Goal: Information Seeking & Learning: Learn about a topic

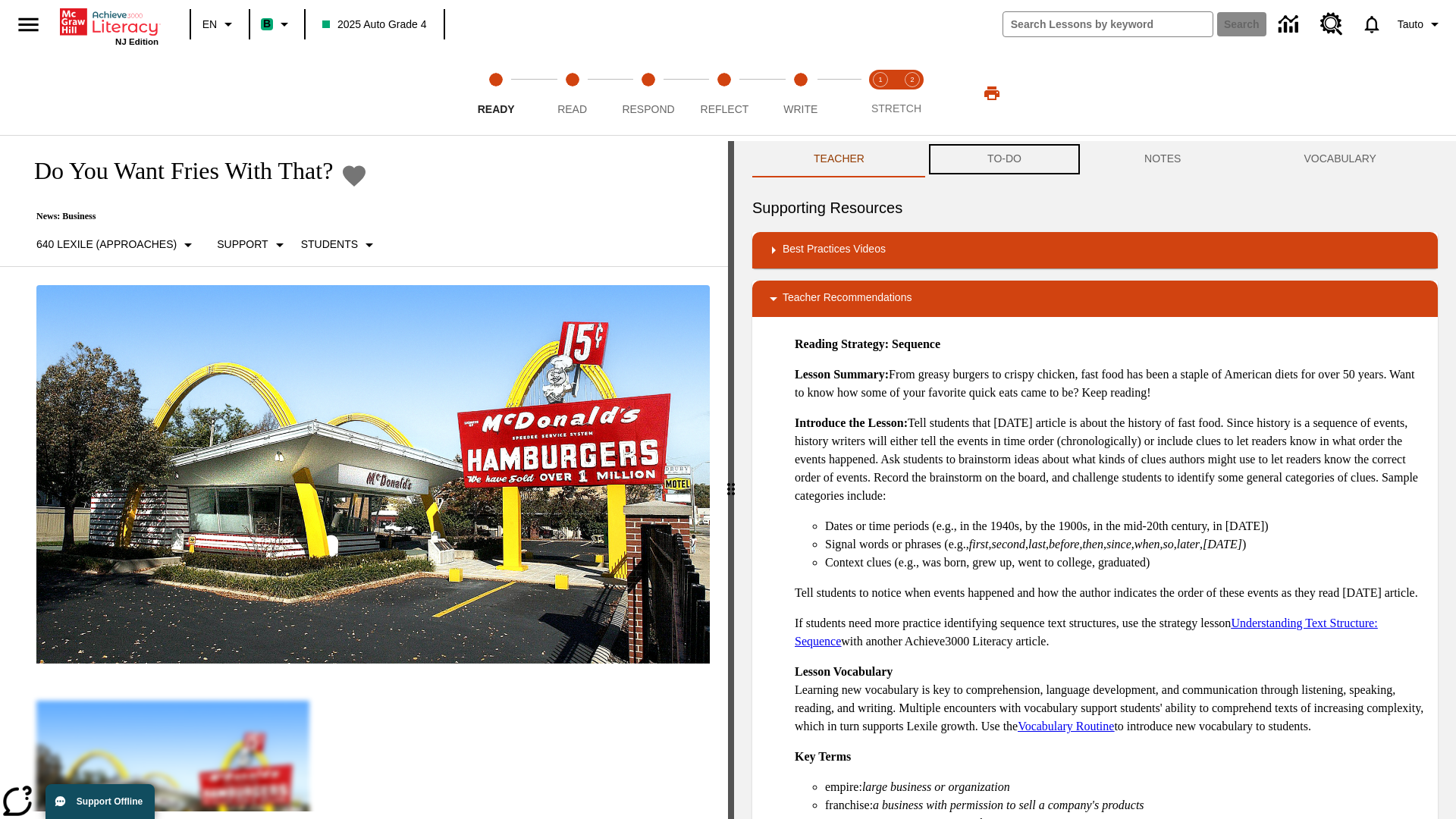
click at [1005, 159] on button "TO-DO" at bounding box center [1004, 159] width 157 height 37
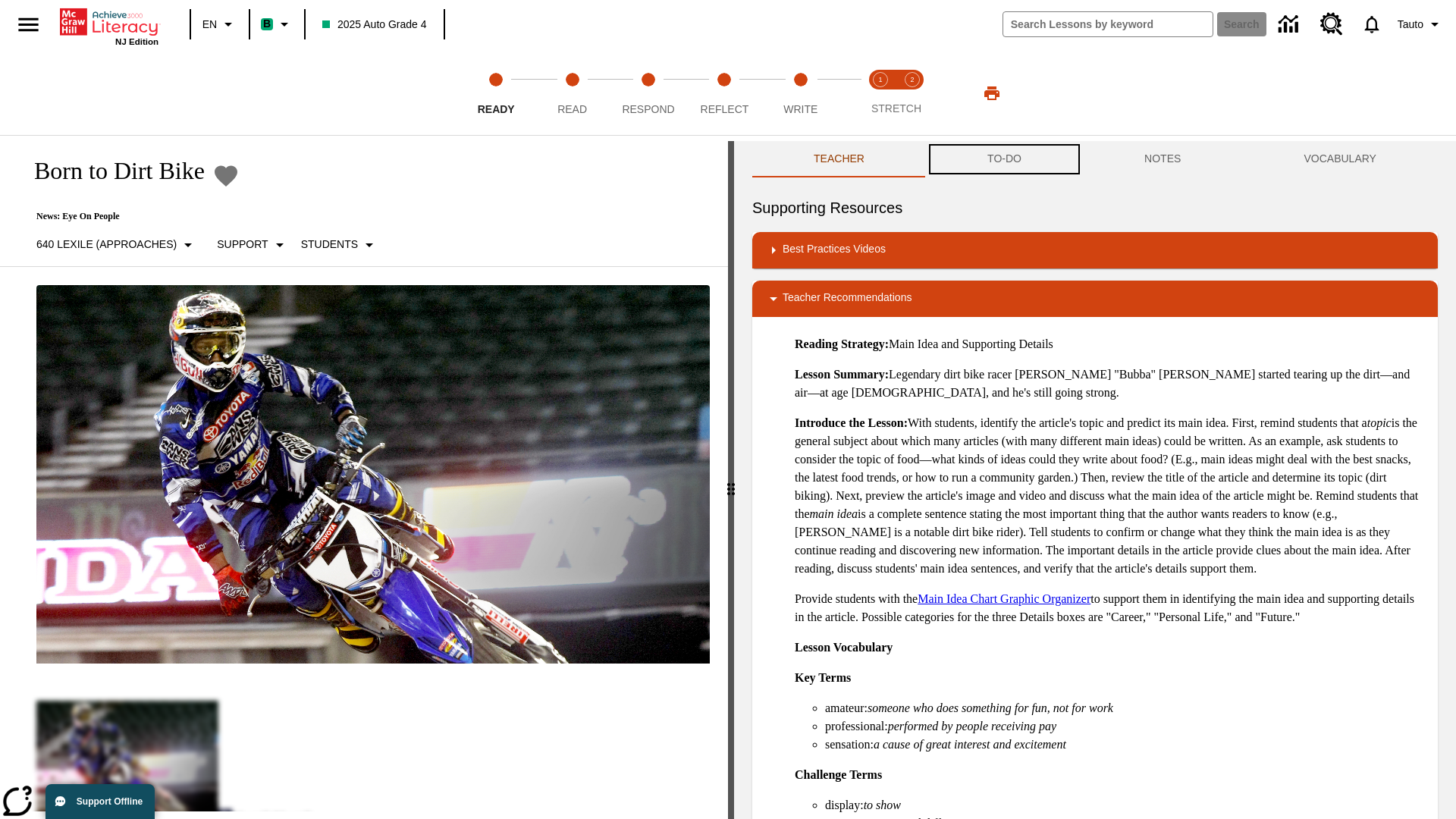
click at [1005, 159] on button "TO-DO" at bounding box center [1004, 159] width 157 height 37
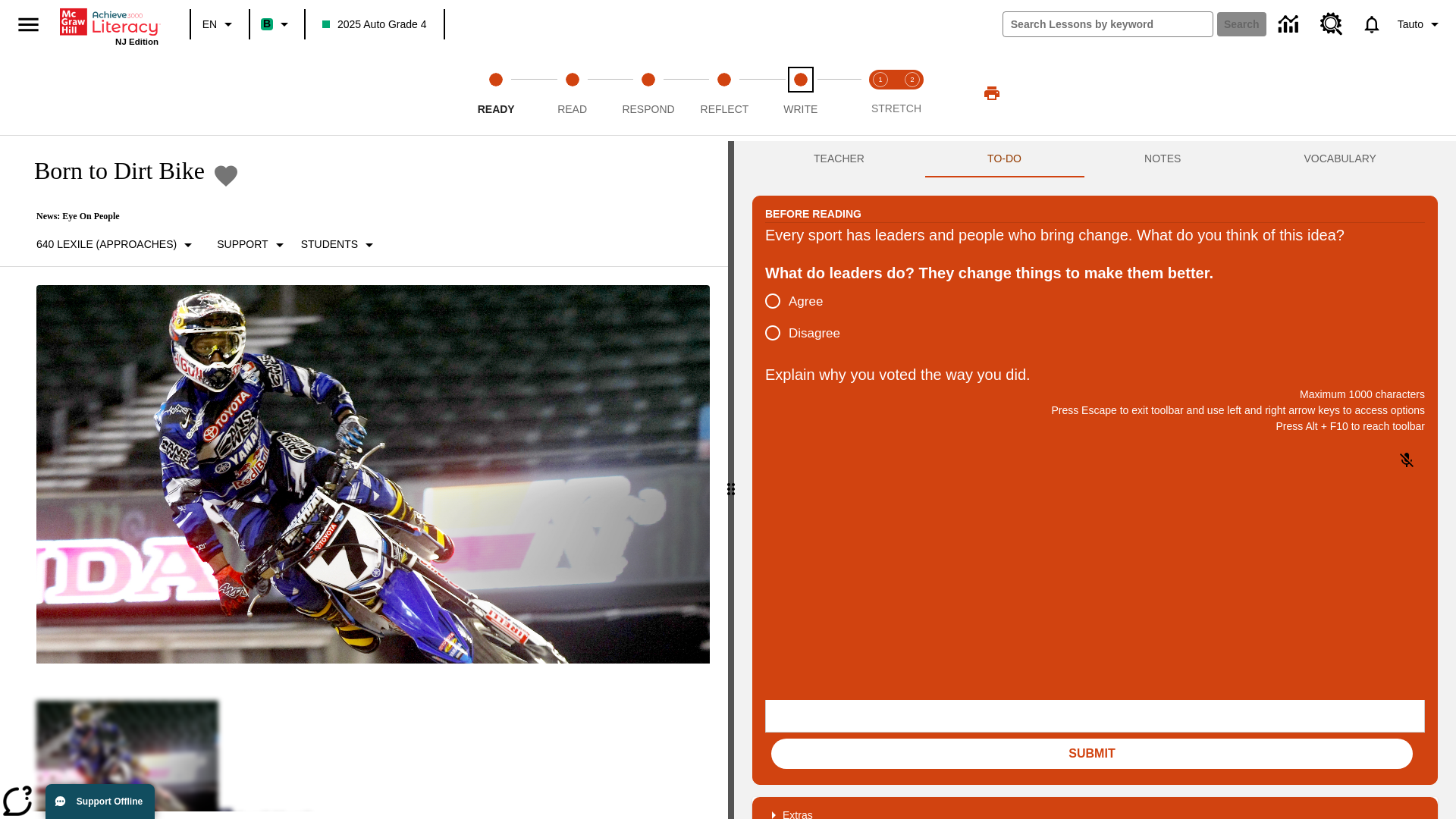
click at [800, 94] on span "Write" at bounding box center [800, 103] width 34 height 27
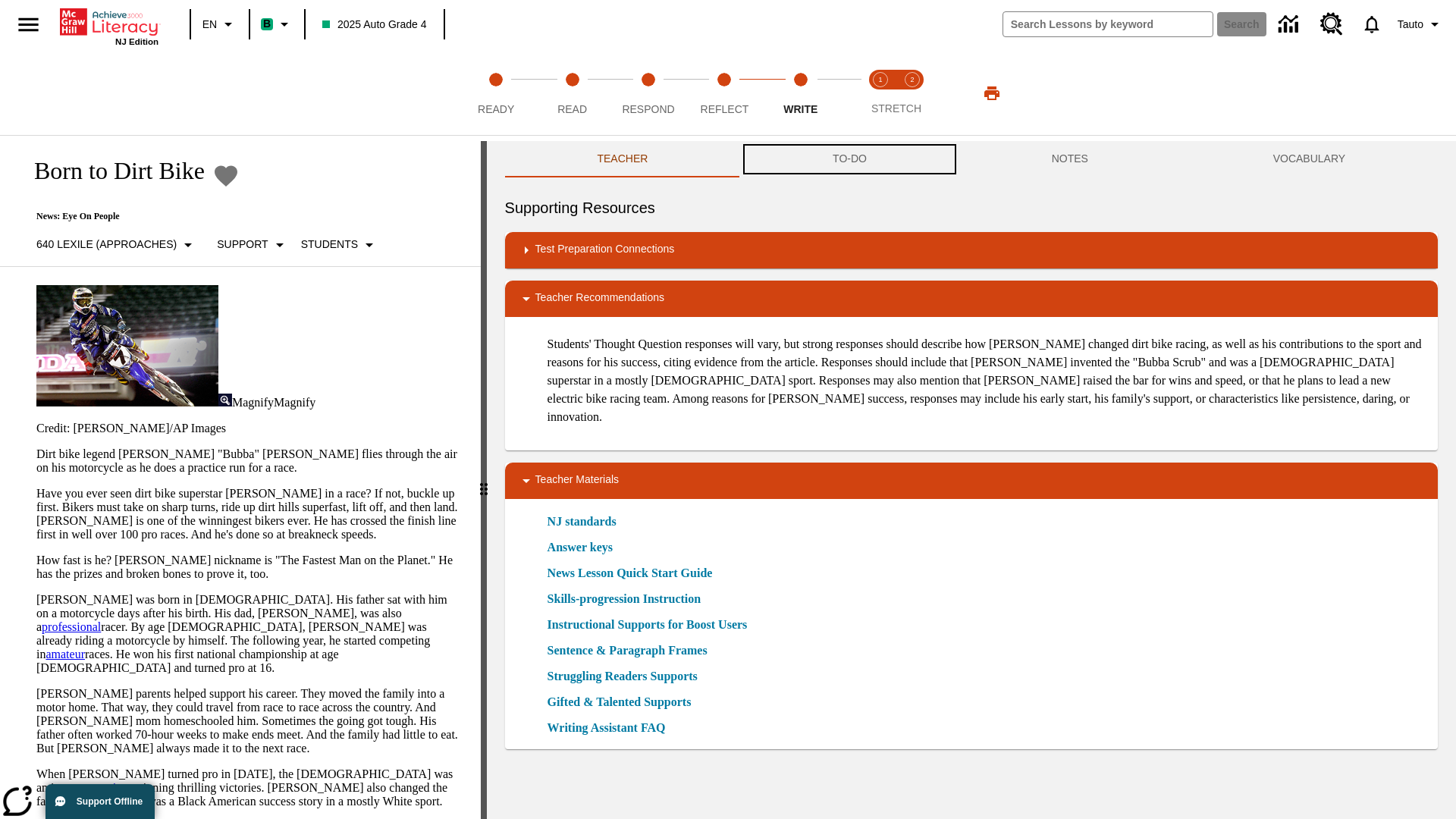
scroll to position [1, 0]
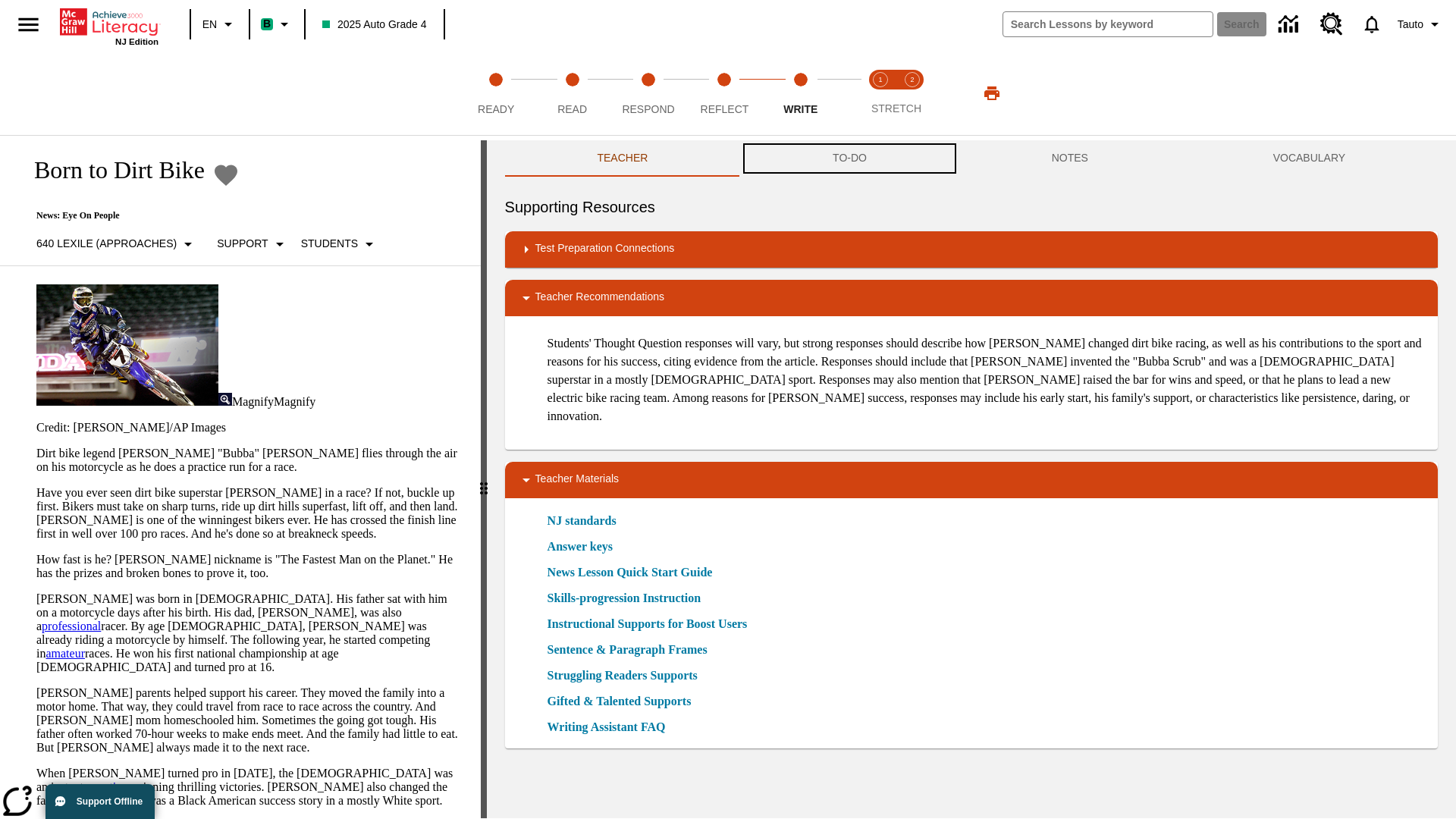
click at [850, 159] on button "TO-DO" at bounding box center [850, 158] width 219 height 37
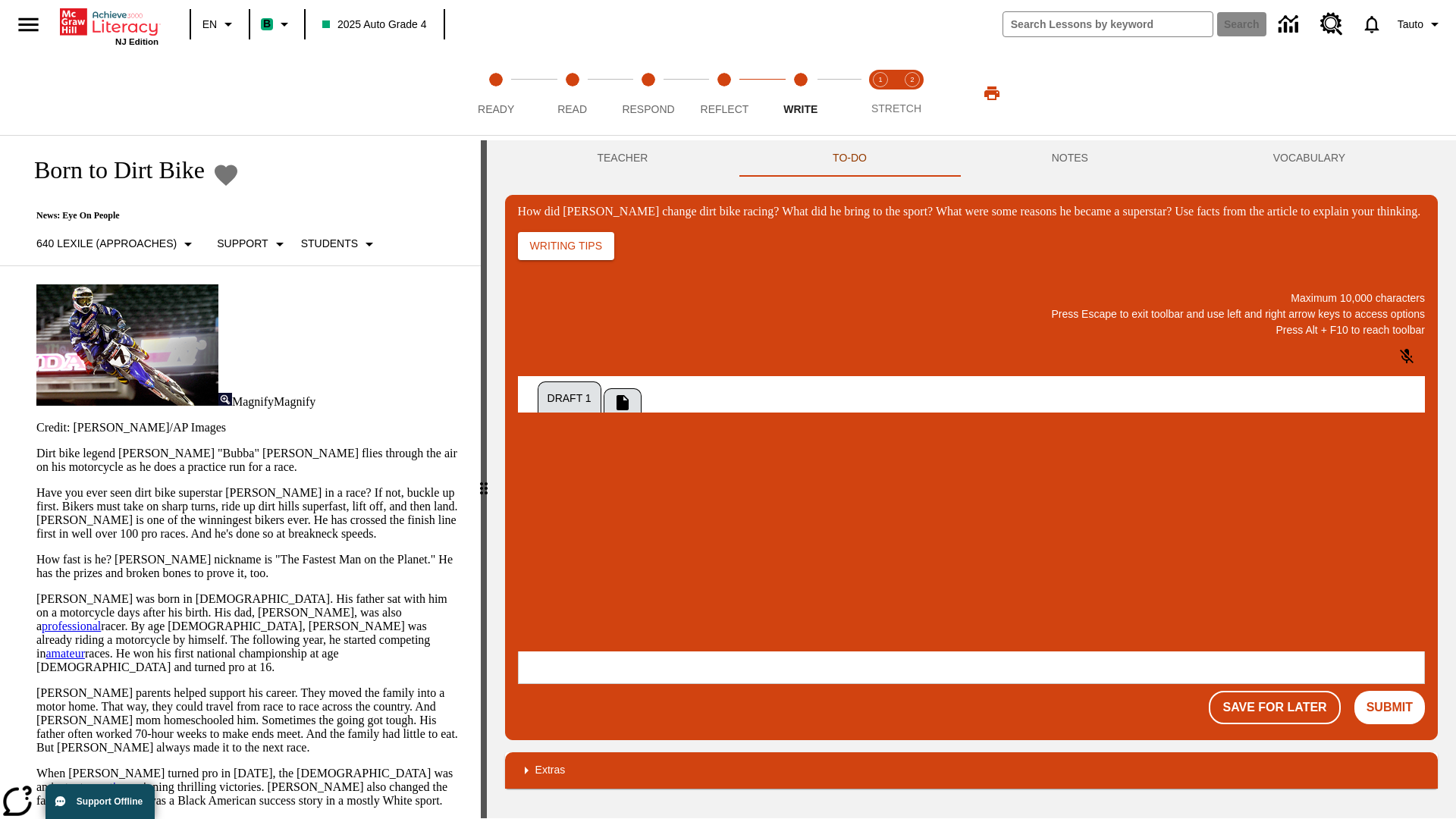
scroll to position [0, 0]
click at [1277, 690] on button "Save For Later" at bounding box center [1274, 707] width 131 height 34
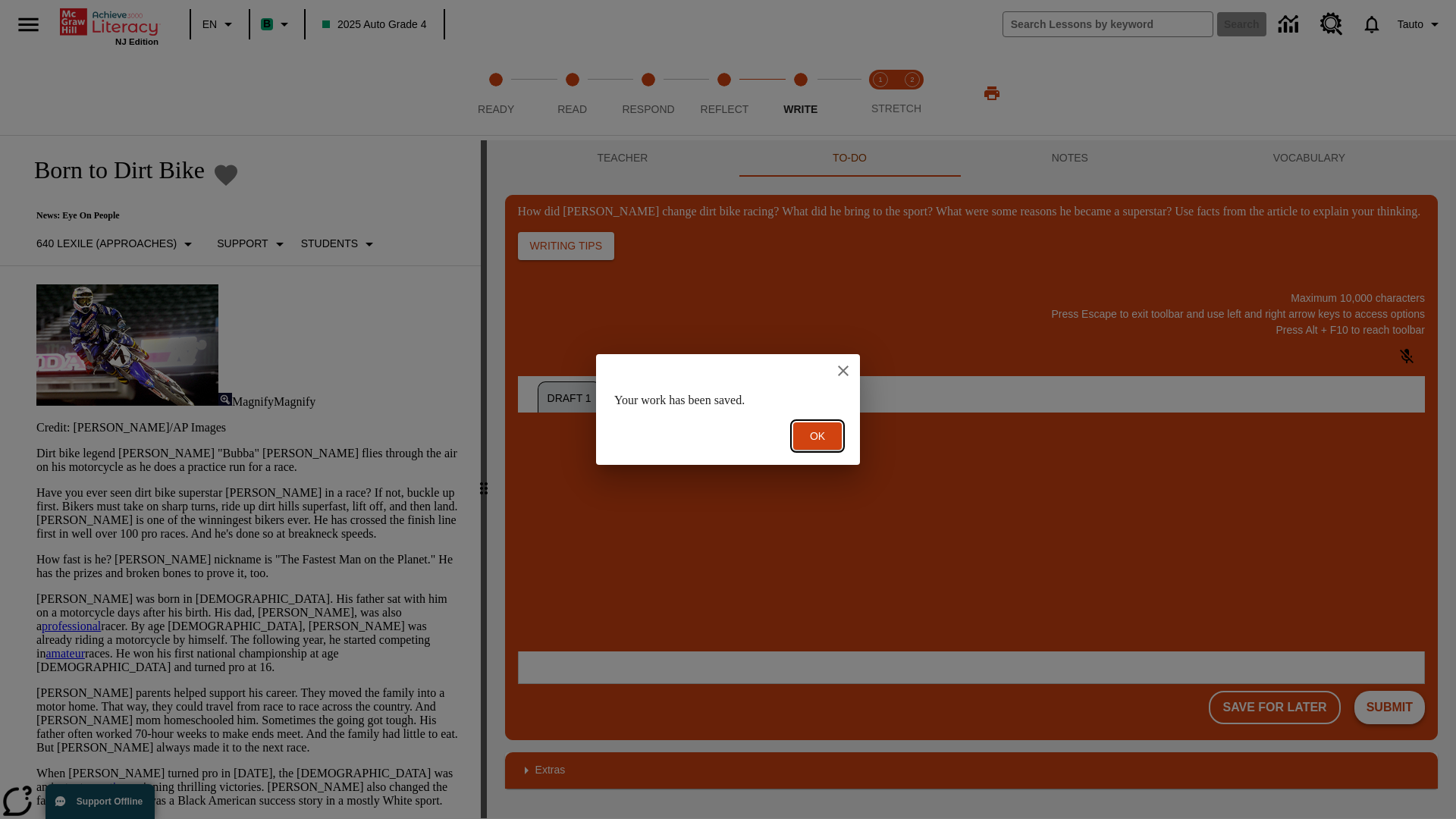
click at [818, 436] on button "Ok" at bounding box center [818, 436] width 48 height 28
click at [1389, 690] on button "Submit" at bounding box center [1390, 707] width 70 height 34
